Goal: Find specific page/section: Find specific page/section

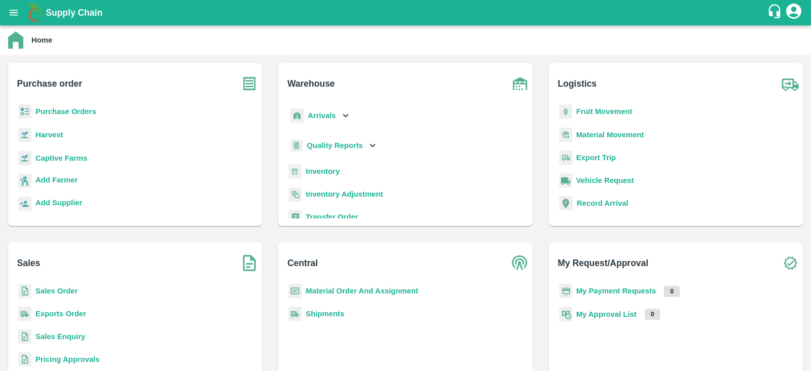
click at [66, 157] on b "Captive Farms" at bounding box center [61, 158] width 52 height 8
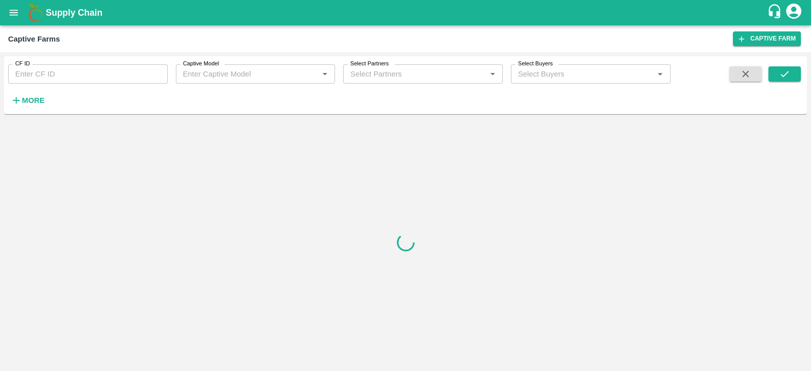
click at [251, 72] on input "Captive Model" at bounding box center [247, 73] width 137 height 13
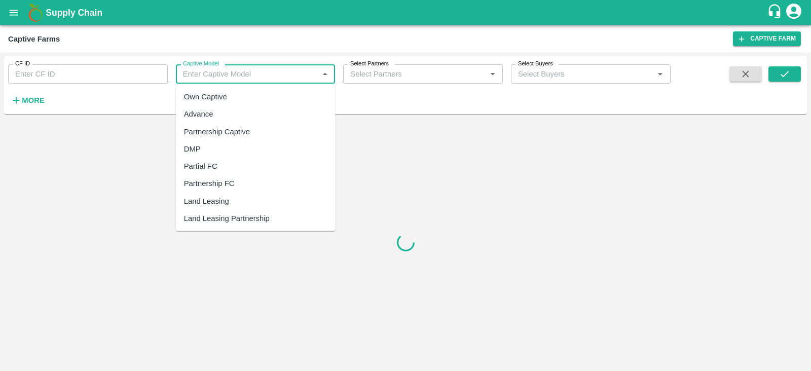
click at [210, 199] on div "Land Leasing" at bounding box center [206, 201] width 45 height 11
type input "Land Leasing"
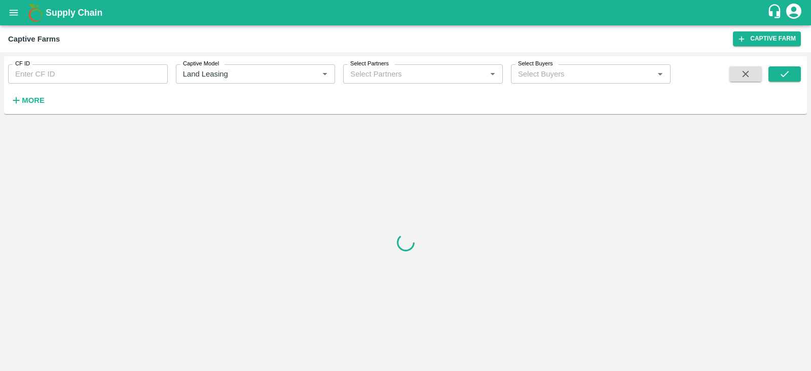
click at [779, 65] on div "CF ID CF ID Captive Model Captive Model   * Select Partners Select Partners   *…" at bounding box center [405, 85] width 803 height 50
click at [779, 71] on icon "submit" at bounding box center [784, 73] width 11 height 11
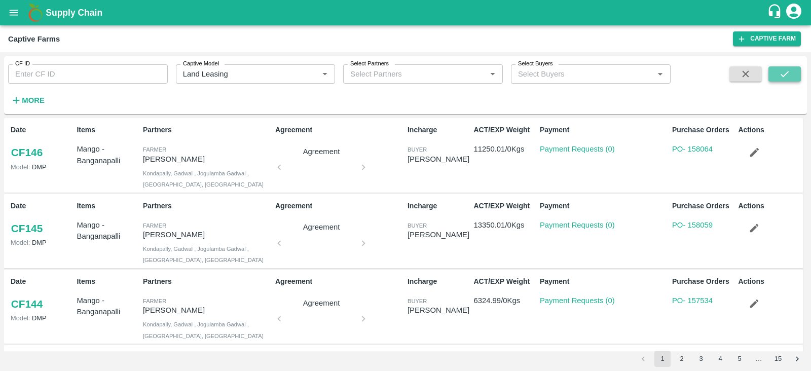
click at [779, 71] on icon "submit" at bounding box center [784, 73] width 11 height 11
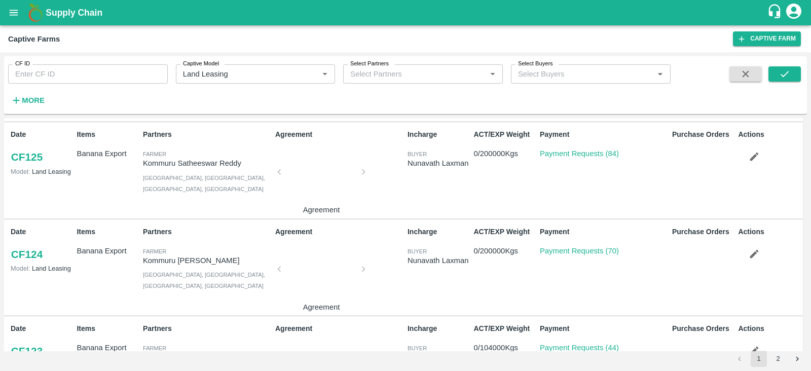
scroll to position [194, 0]
